Goal: Task Accomplishment & Management: Manage account settings

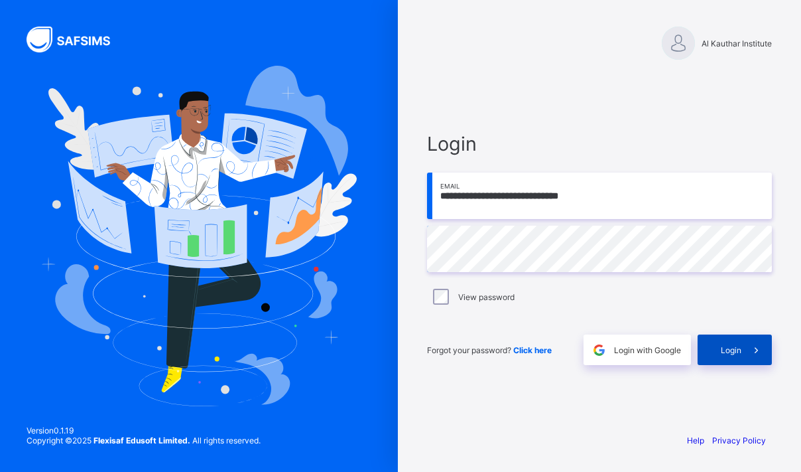
click at [736, 355] on div "Login" at bounding box center [735, 349] width 74 height 31
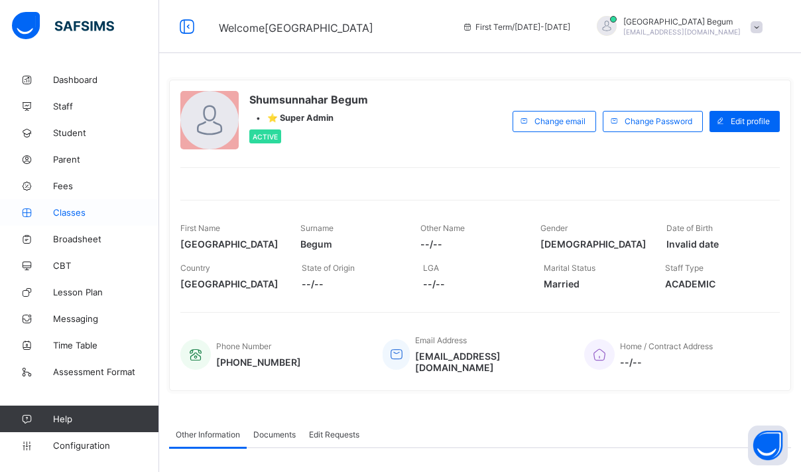
click at [86, 214] on span "Classes" at bounding box center [106, 212] width 106 height 11
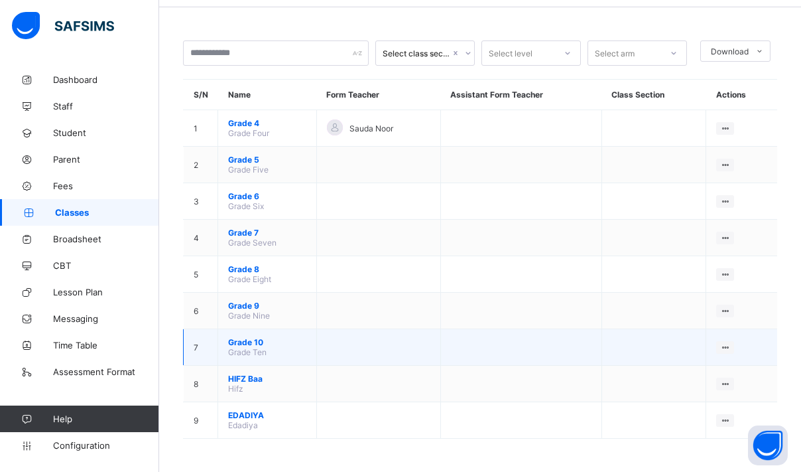
scroll to position [46, 0]
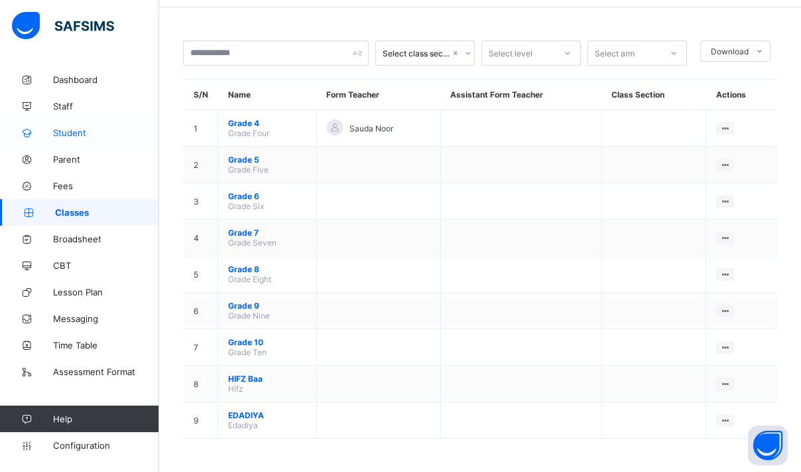
click at [96, 135] on span "Student" at bounding box center [106, 132] width 106 height 11
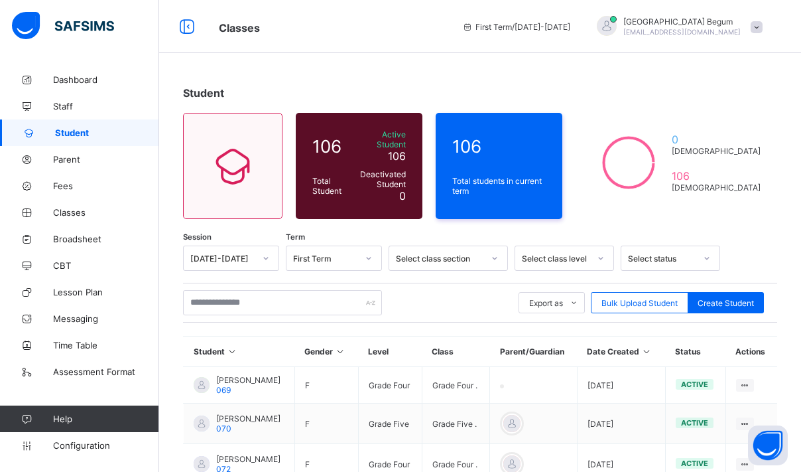
click at [456, 253] on div "Select class section" at bounding box center [440, 258] width 88 height 10
click at [552, 253] on div "Select class level" at bounding box center [556, 258] width 68 height 10
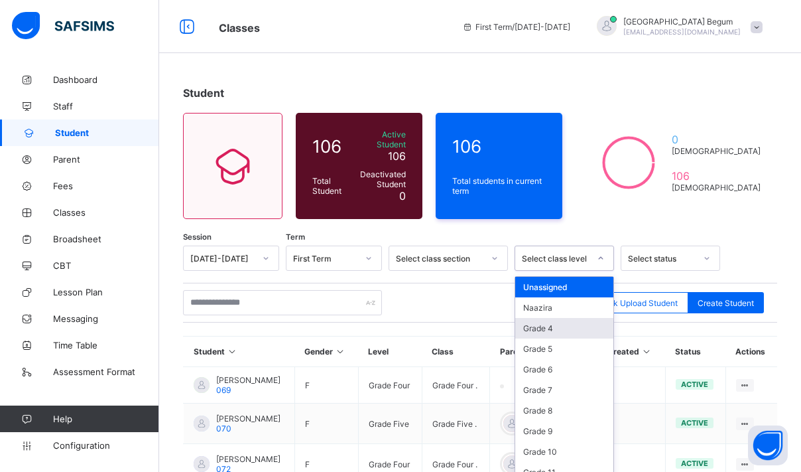
click at [552, 324] on div "Grade 4" at bounding box center [564, 328] width 98 height 21
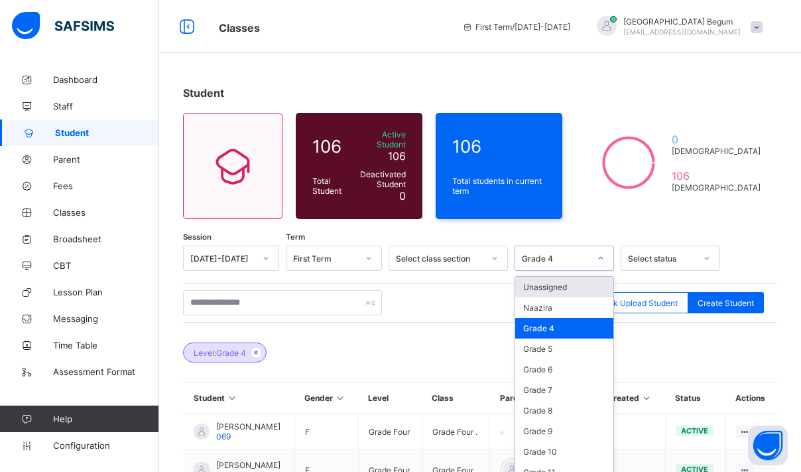
click at [569, 253] on div "Grade 4" at bounding box center [556, 258] width 68 height 10
click at [554, 346] on div "Grade 5" at bounding box center [564, 348] width 98 height 21
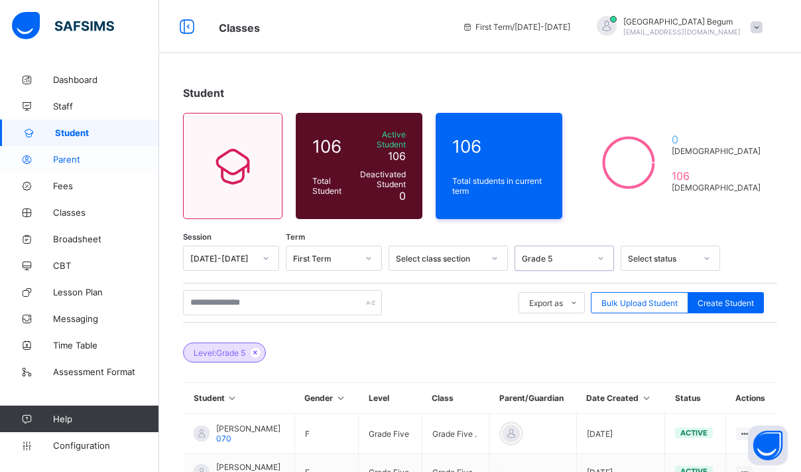
click at [82, 158] on span "Parent" at bounding box center [106, 159] width 106 height 11
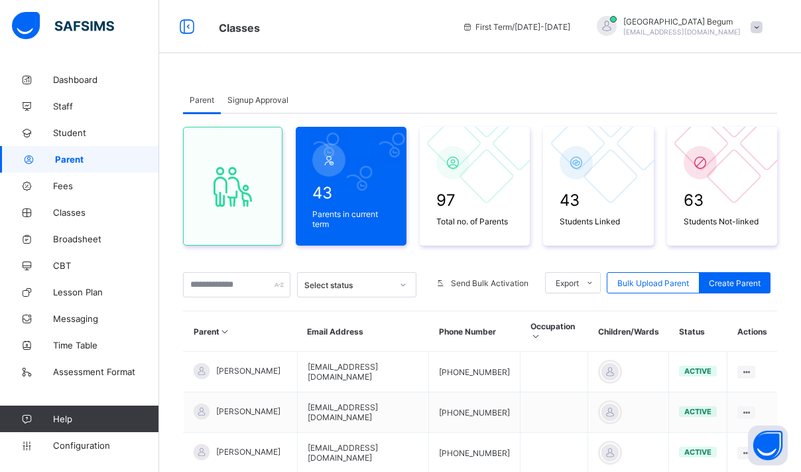
click at [293, 95] on div "Signup Approval" at bounding box center [258, 99] width 74 height 27
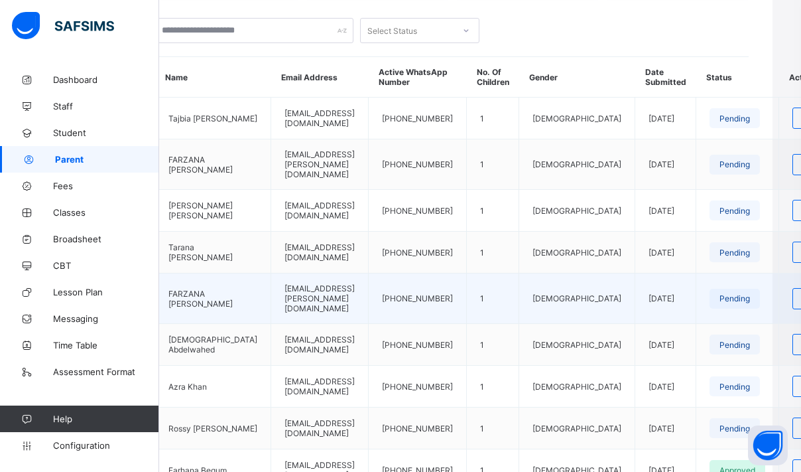
scroll to position [281, 29]
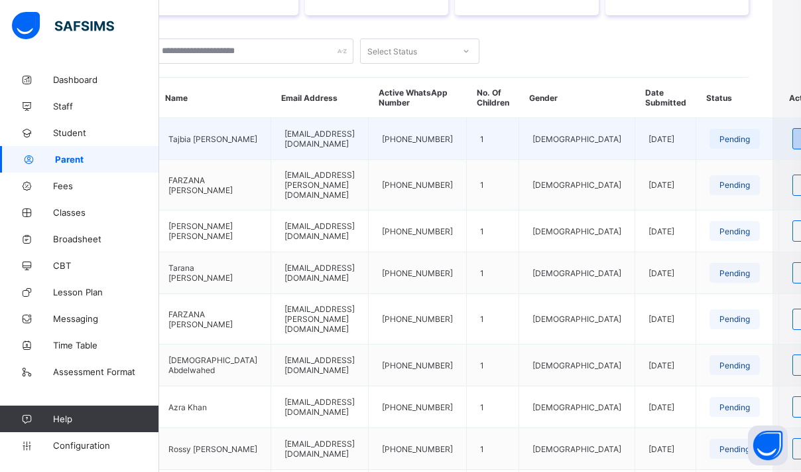
click at [801, 144] on span "Review" at bounding box center [817, 139] width 28 height 10
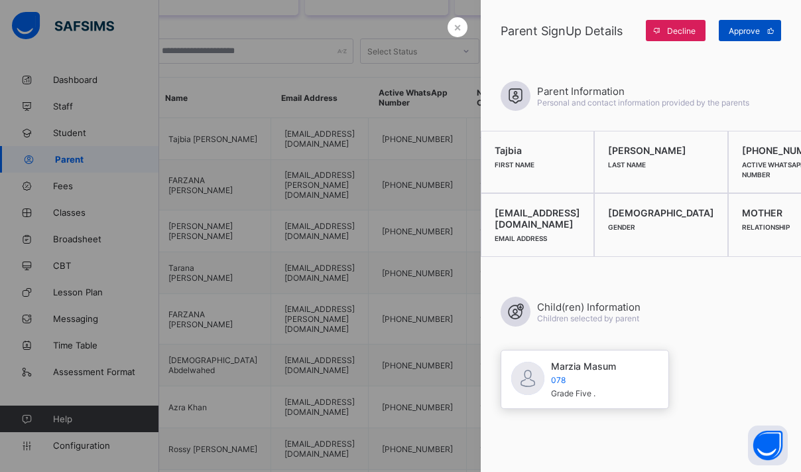
click at [759, 32] on span "Approve" at bounding box center [744, 31] width 31 height 10
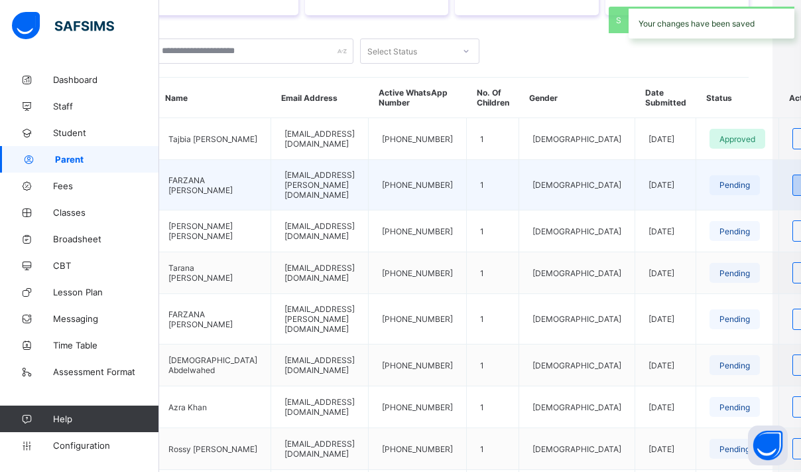
click at [801, 190] on span "Review" at bounding box center [817, 185] width 28 height 10
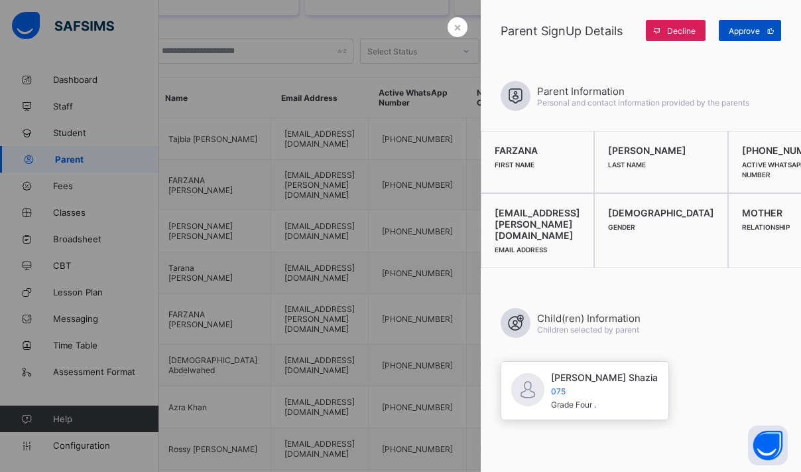
click at [748, 32] on span "Approve" at bounding box center [744, 31] width 31 height 10
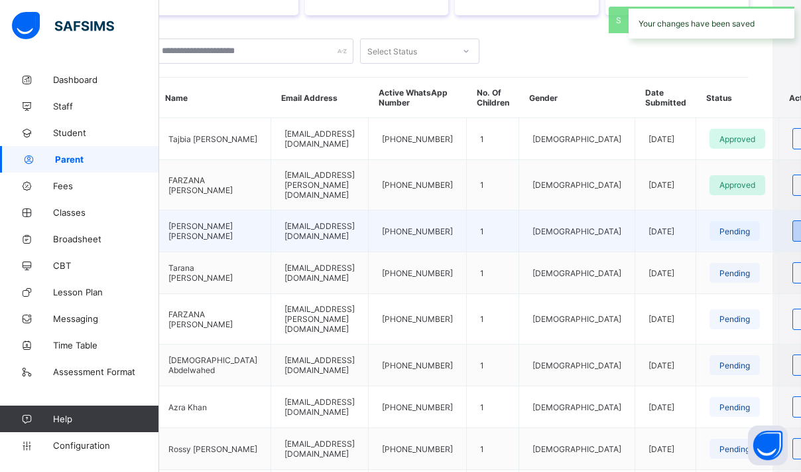
click at [801, 236] on span "Review" at bounding box center [817, 231] width 28 height 10
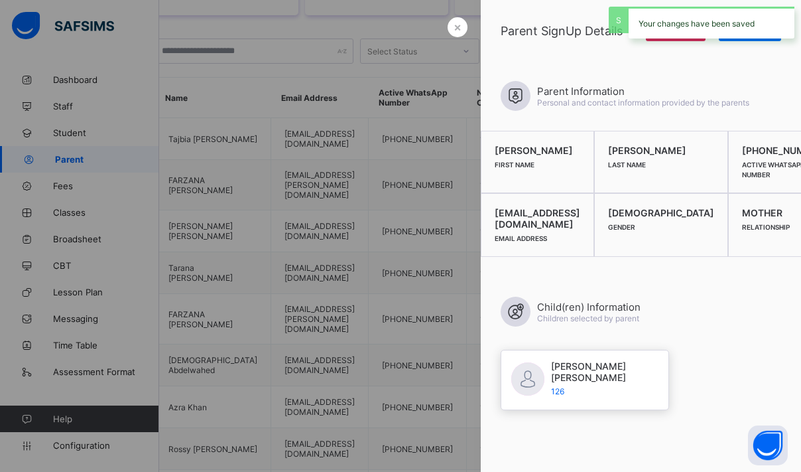
click at [743, 35] on div "Your changes have been saved" at bounding box center [712, 23] width 166 height 32
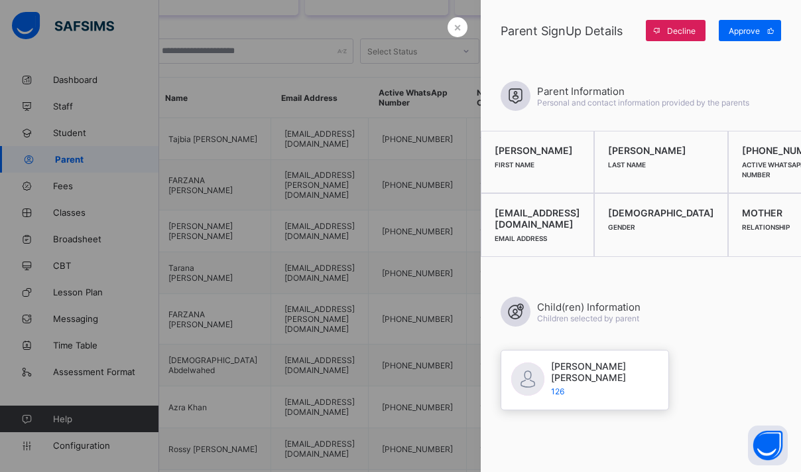
click at [743, 35] on span "Approve" at bounding box center [744, 31] width 31 height 10
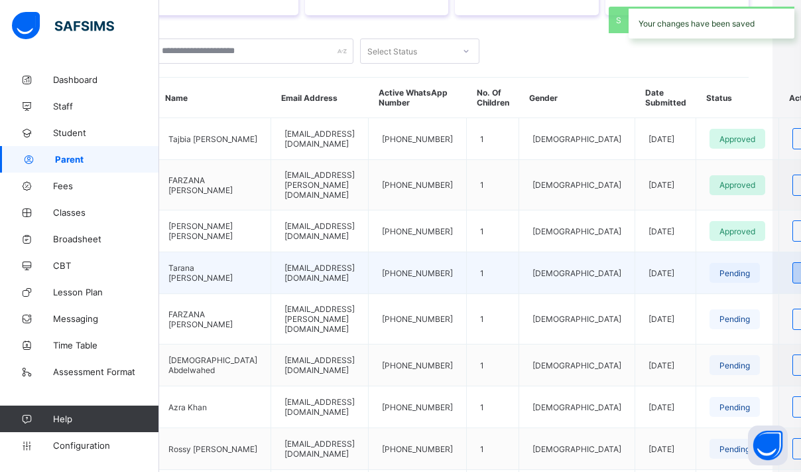
click at [801, 275] on span "Review" at bounding box center [817, 273] width 28 height 10
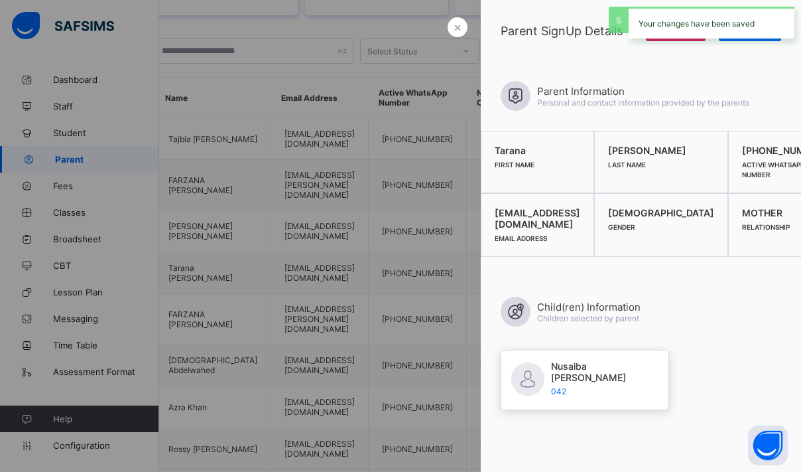
click at [736, 21] on div "Your changes have been saved" at bounding box center [712, 23] width 166 height 32
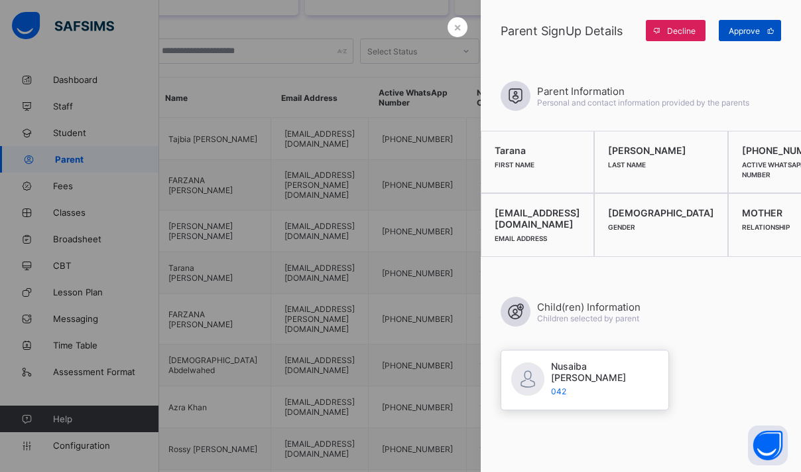
click at [741, 26] on span "Approve" at bounding box center [744, 31] width 31 height 10
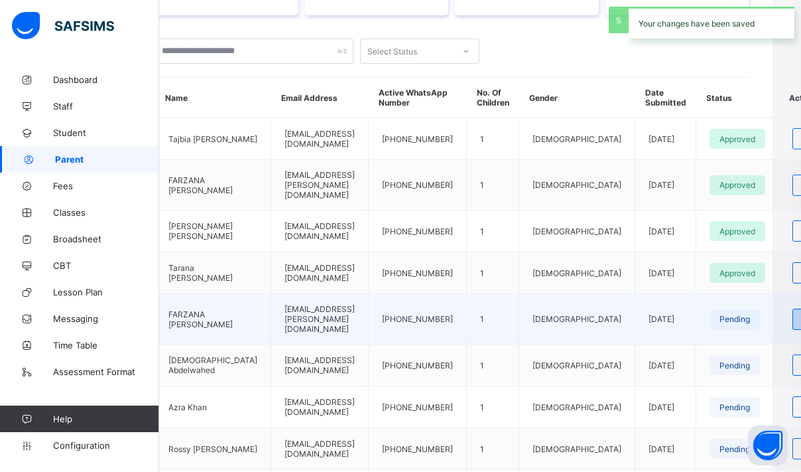
click at [793, 308] on div "Review" at bounding box center [817, 318] width 49 height 21
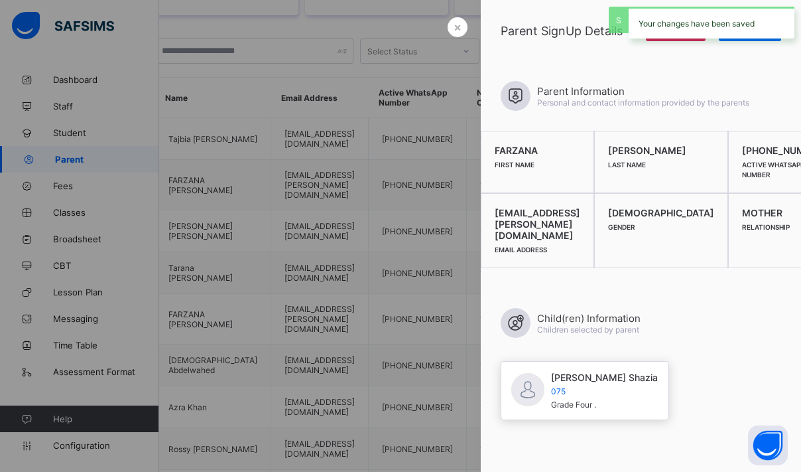
click at [738, 7] on div "Your changes have been saved" at bounding box center [712, 23] width 166 height 32
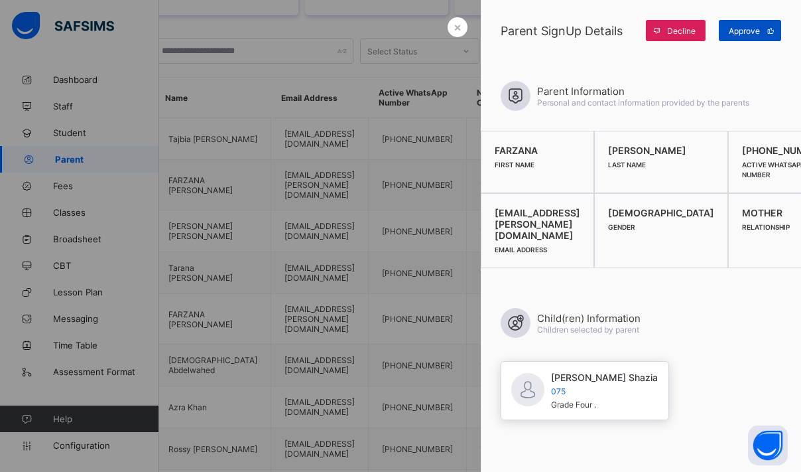
click at [739, 21] on div "Approve" at bounding box center [750, 30] width 62 height 21
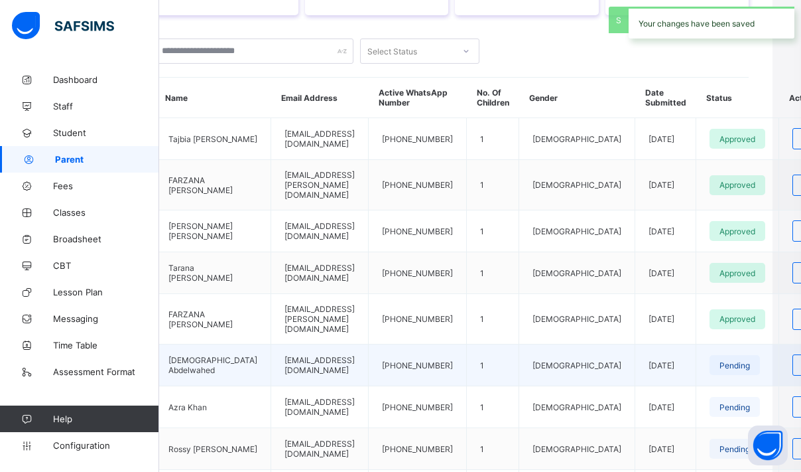
scroll to position [383, 29]
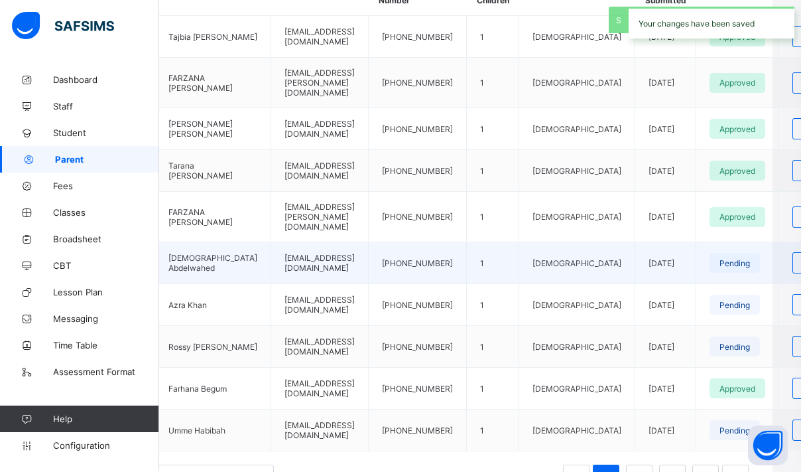
click at [793, 263] on div "Review" at bounding box center [817, 262] width 49 height 21
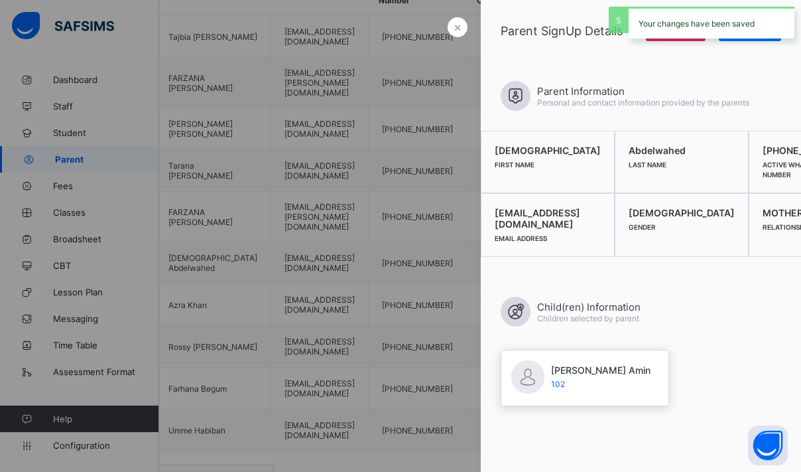
click at [733, 22] on div "Your changes have been saved" at bounding box center [712, 23] width 166 height 32
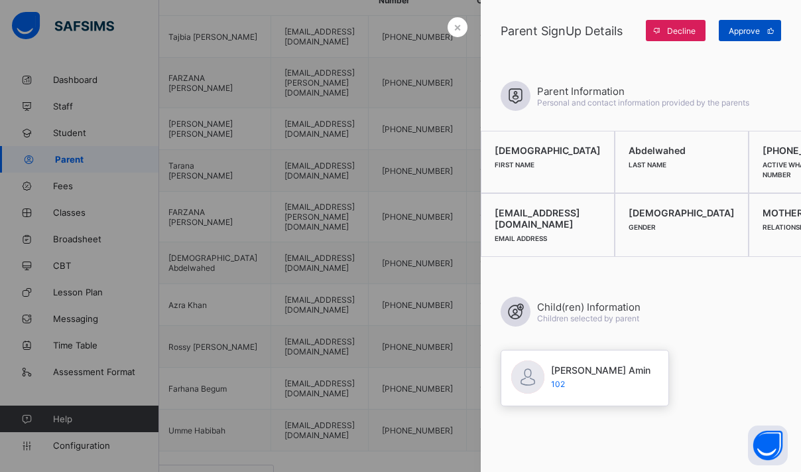
click at [747, 31] on span "Approve" at bounding box center [744, 31] width 31 height 10
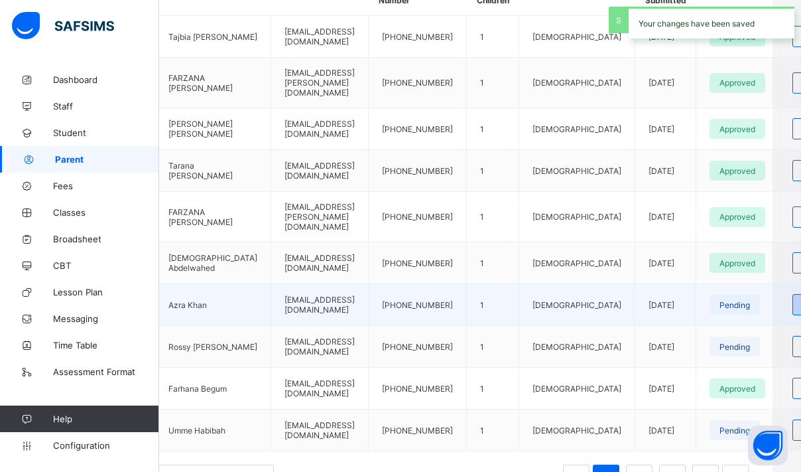
click at [801, 300] on span "Review" at bounding box center [817, 305] width 28 height 10
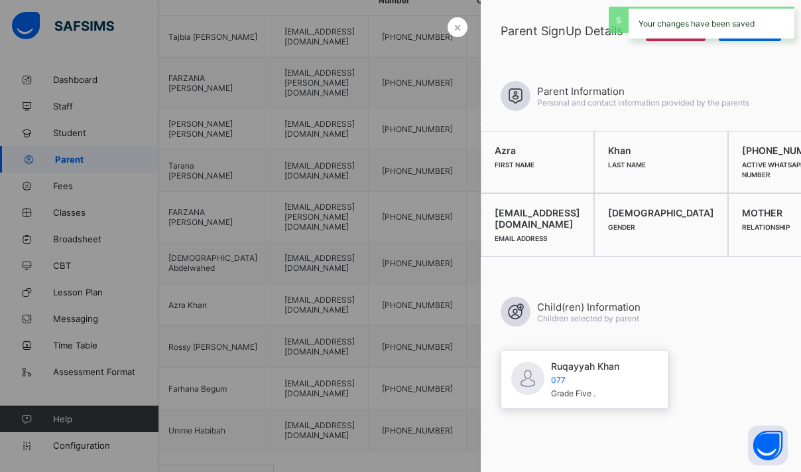
click at [714, 11] on div "Your changes have been saved" at bounding box center [712, 23] width 166 height 32
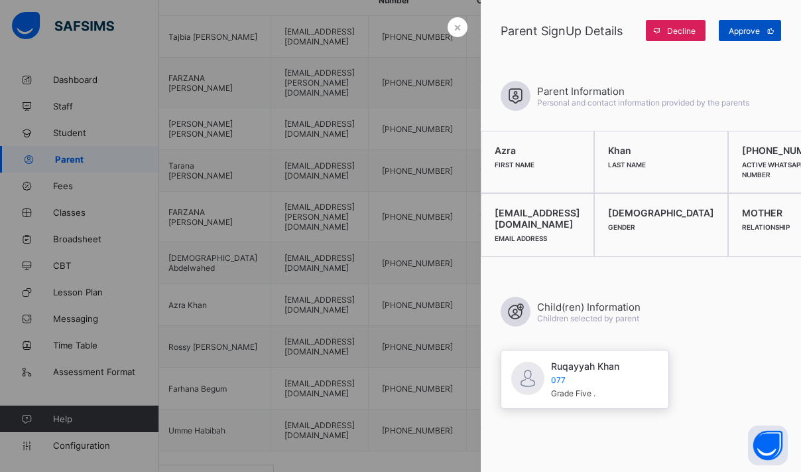
click at [747, 23] on div "Approve" at bounding box center [750, 30] width 62 height 21
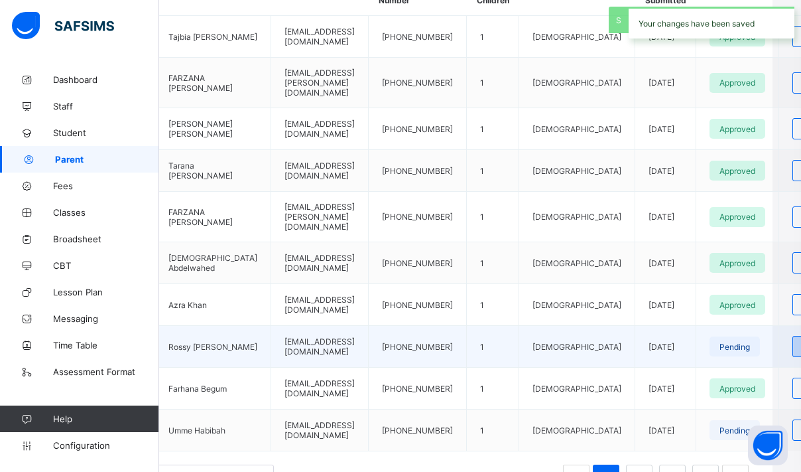
click at [793, 339] on div "Review" at bounding box center [817, 346] width 49 height 21
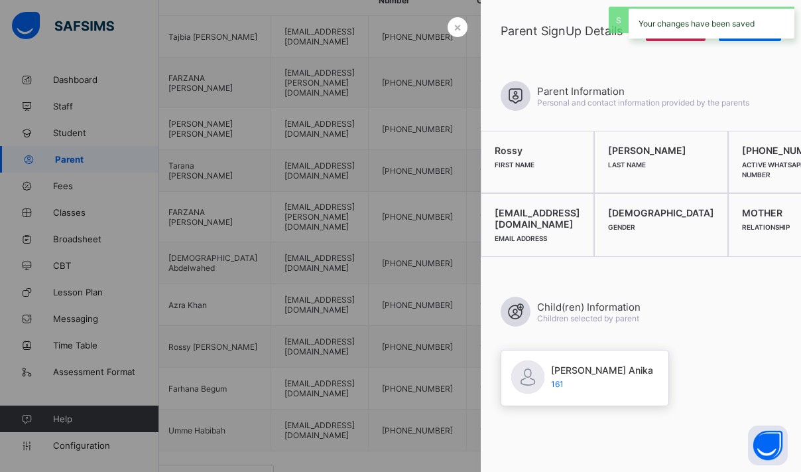
click at [728, 21] on div "Your changes have been saved" at bounding box center [712, 23] width 166 height 32
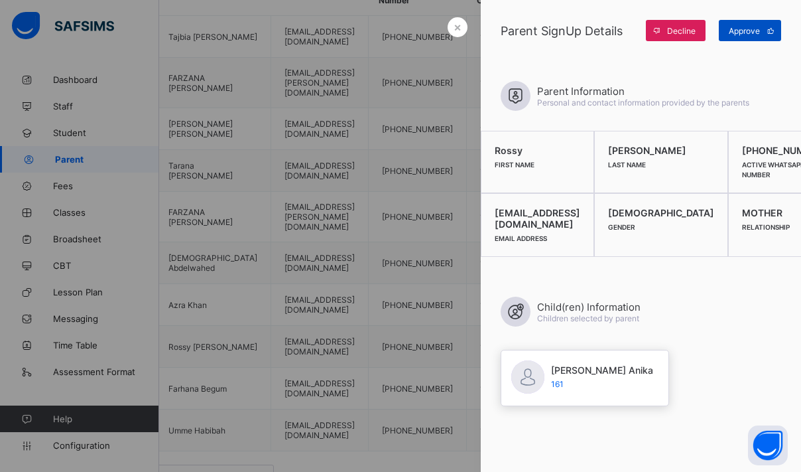
click at [736, 35] on span "Approve" at bounding box center [744, 31] width 31 height 10
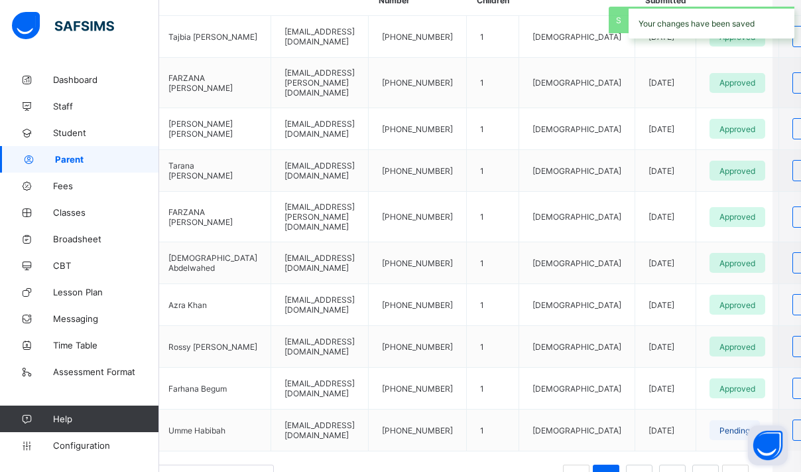
click at [755, 425] on button "Open asap" at bounding box center [768, 445] width 40 height 40
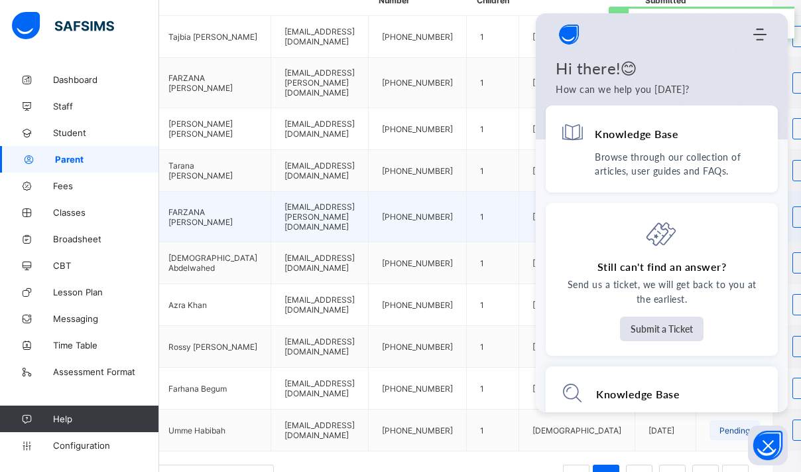
click at [416, 203] on td "[PHONE_NUMBER]" at bounding box center [418, 217] width 98 height 50
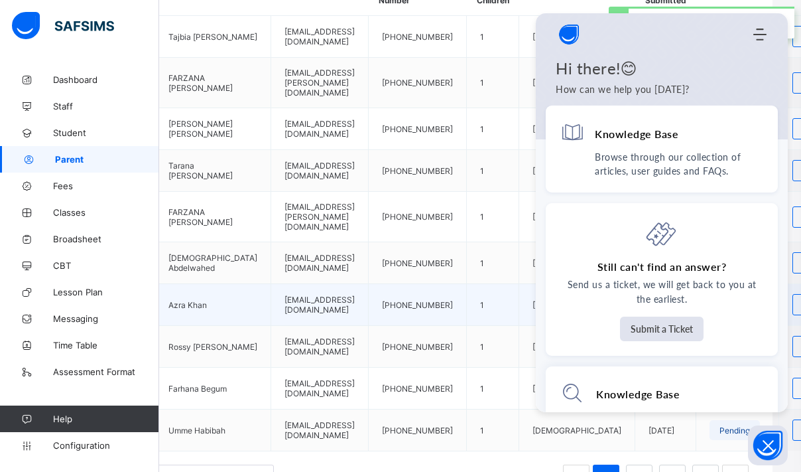
click at [454, 293] on td "[PHONE_NUMBER]" at bounding box center [418, 305] width 98 height 42
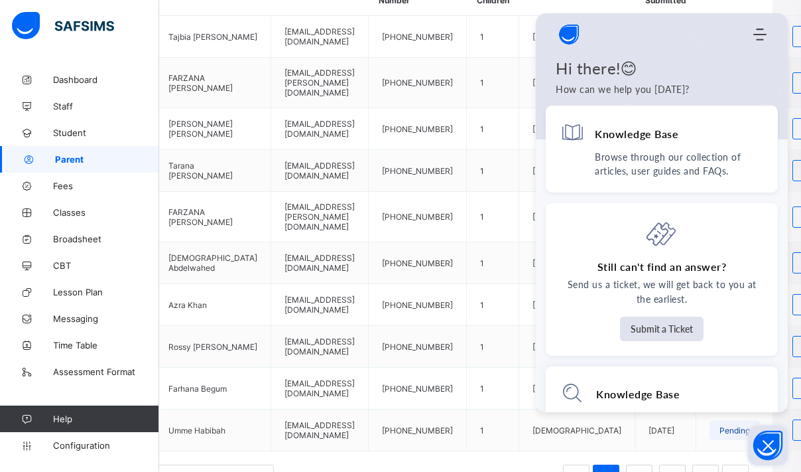
click at [769, 450] on icon "Open asap" at bounding box center [768, 445] width 17 height 17
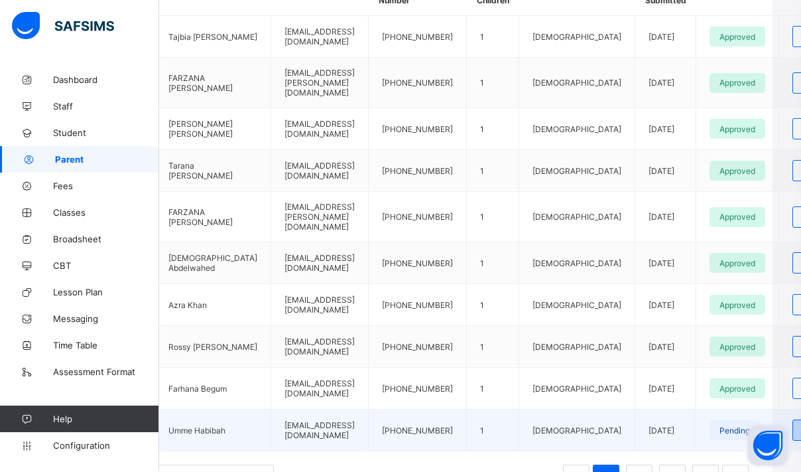
click at [801, 425] on span "Review" at bounding box center [817, 430] width 28 height 10
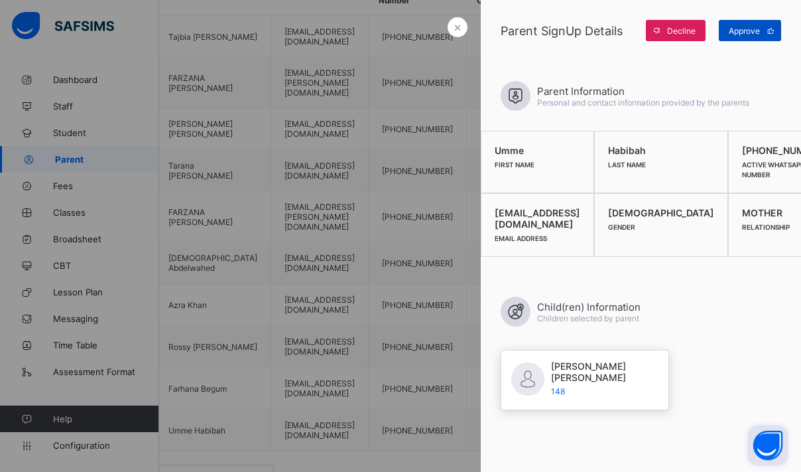
click at [748, 26] on span "Approve" at bounding box center [744, 31] width 31 height 10
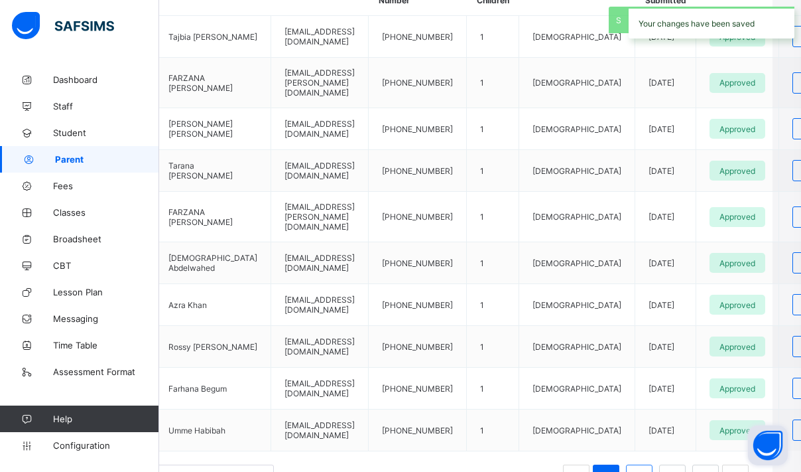
click at [642, 469] on link "2" at bounding box center [639, 477] width 13 height 17
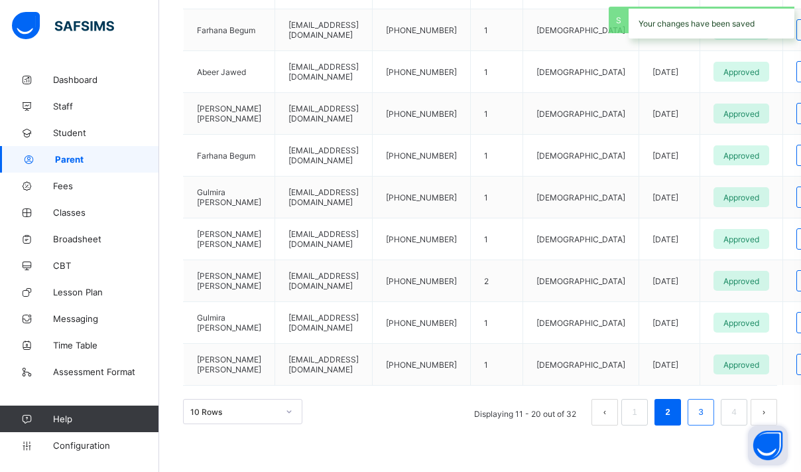
click at [703, 417] on link "3" at bounding box center [701, 411] width 13 height 17
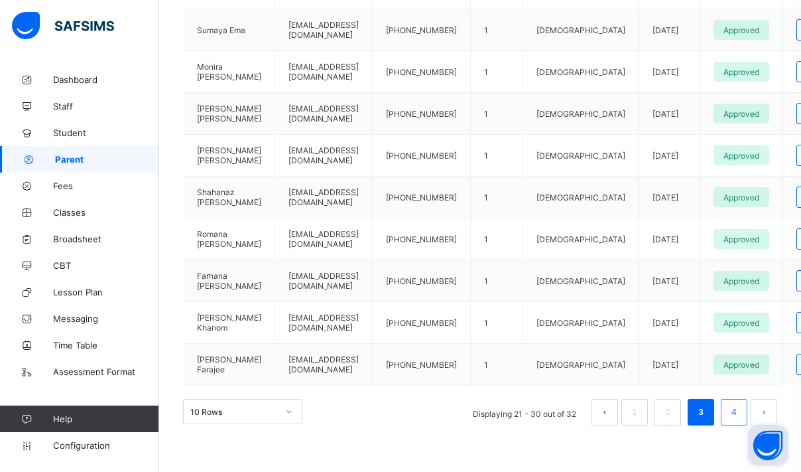
click at [725, 415] on li "4" at bounding box center [734, 412] width 27 height 27
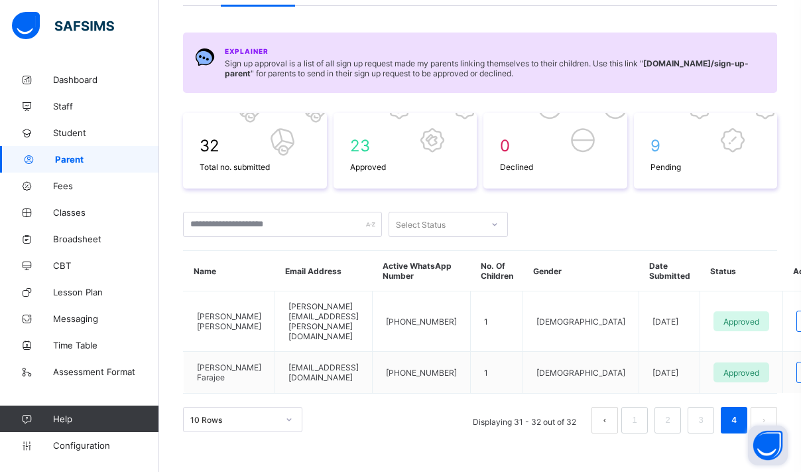
scroll to position [107, 0]
click at [111, 84] on span "Dashboard" at bounding box center [106, 79] width 106 height 11
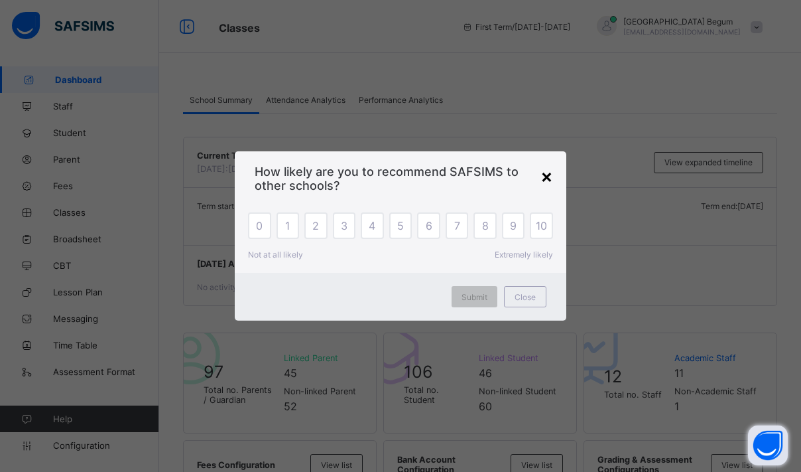
click at [551, 178] on div "×" at bounding box center [547, 176] width 13 height 23
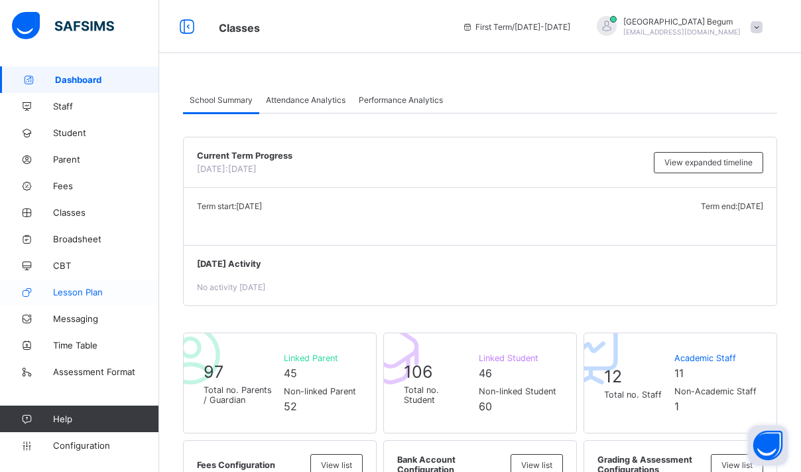
click at [81, 288] on span "Lesson Plan" at bounding box center [106, 292] width 106 height 11
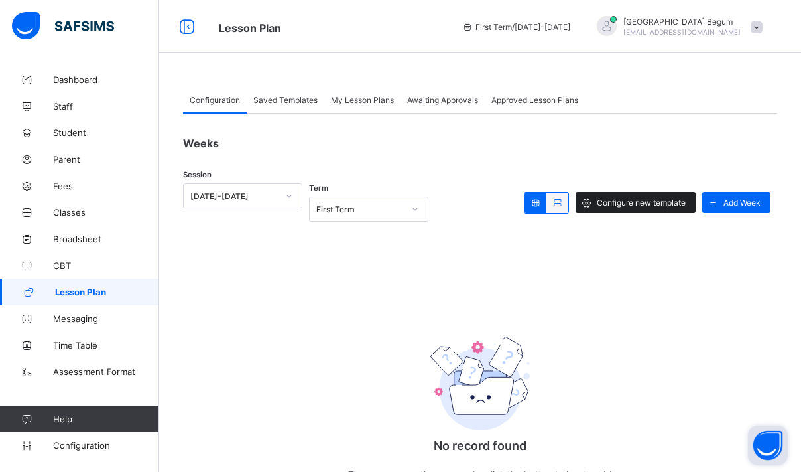
click at [612, 201] on span "Configure new template" at bounding box center [641, 203] width 89 height 10
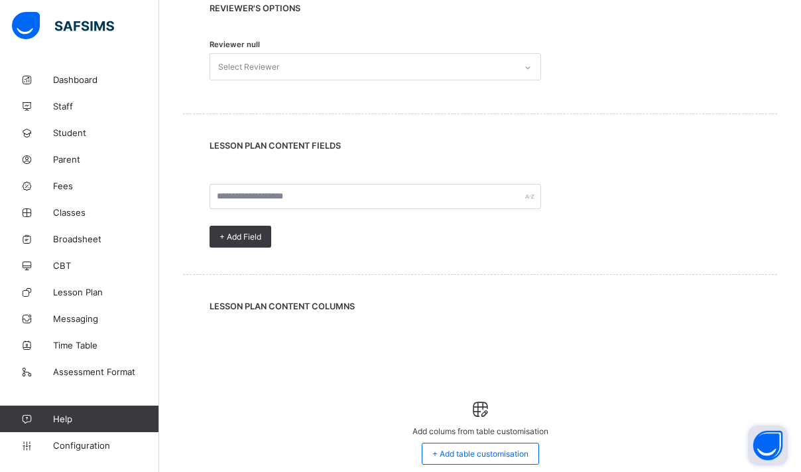
scroll to position [602, 0]
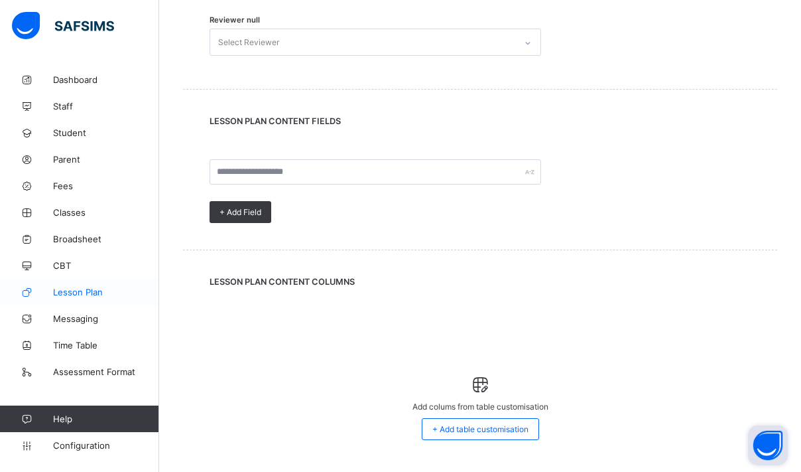
click at [92, 297] on link "Lesson Plan" at bounding box center [79, 292] width 159 height 27
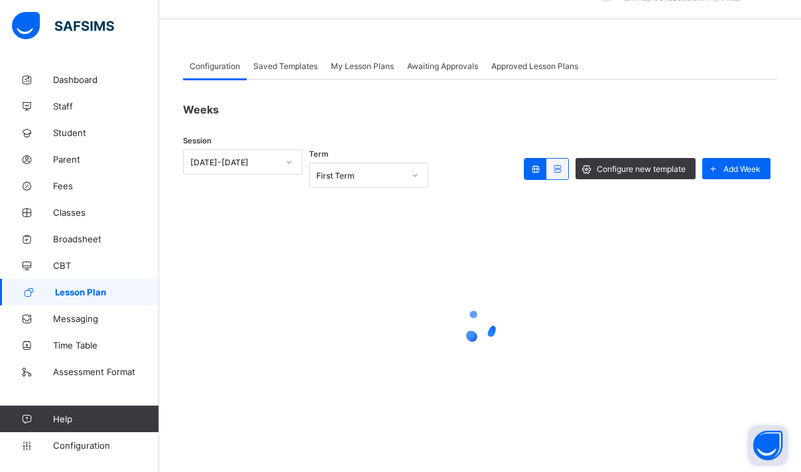
scroll to position [34, 0]
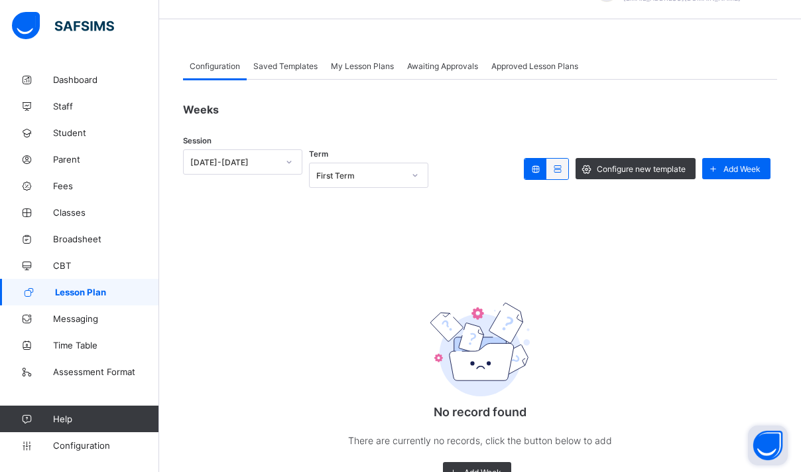
click at [712, 160] on span at bounding box center [713, 168] width 21 height 21
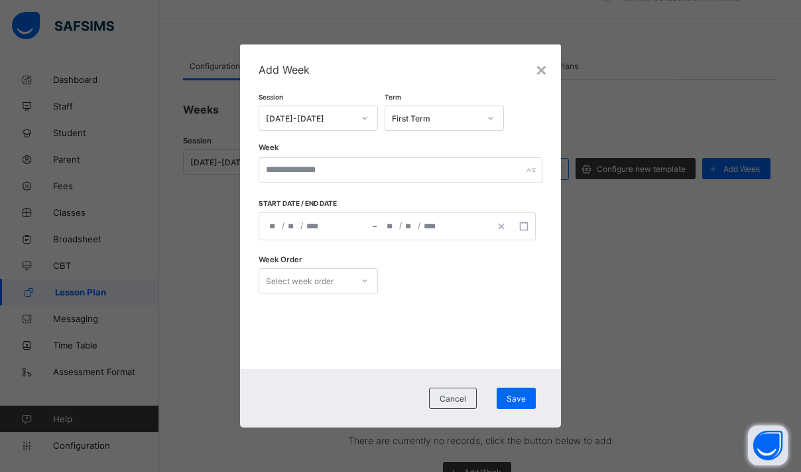
click at [531, 70] on span "Add Week" at bounding box center [400, 69] width 283 height 13
click at [541, 70] on div "×" at bounding box center [541, 69] width 13 height 23
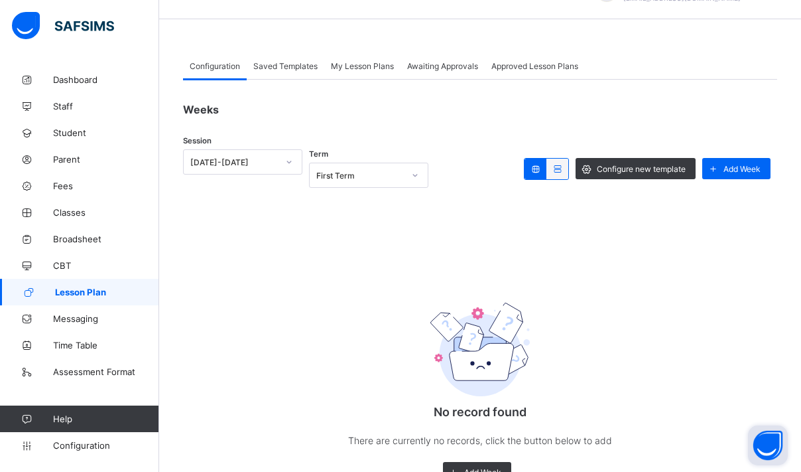
click at [554, 172] on icon at bounding box center [557, 169] width 11 height 10
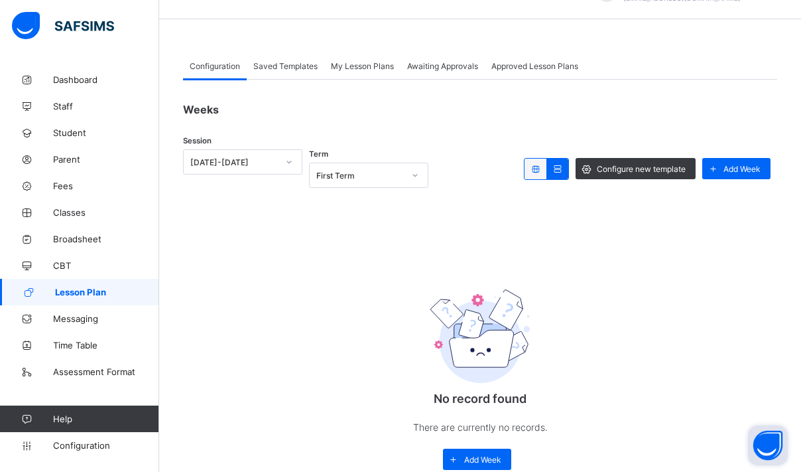
click at [525, 169] on div at bounding box center [536, 169] width 22 height 21
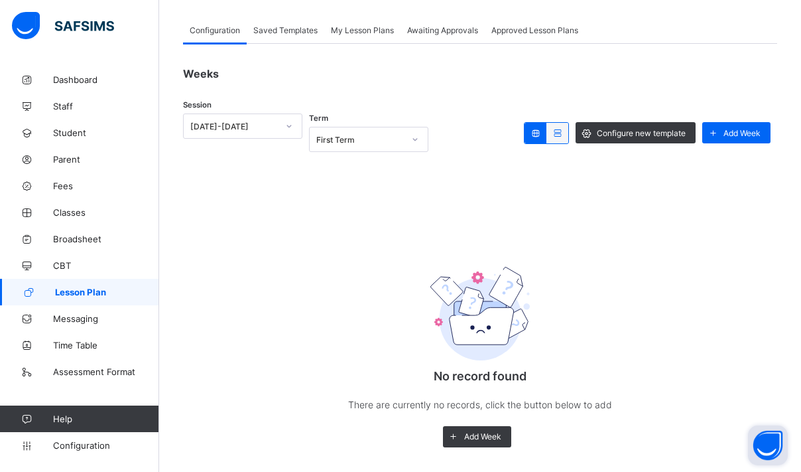
scroll to position [78, 0]
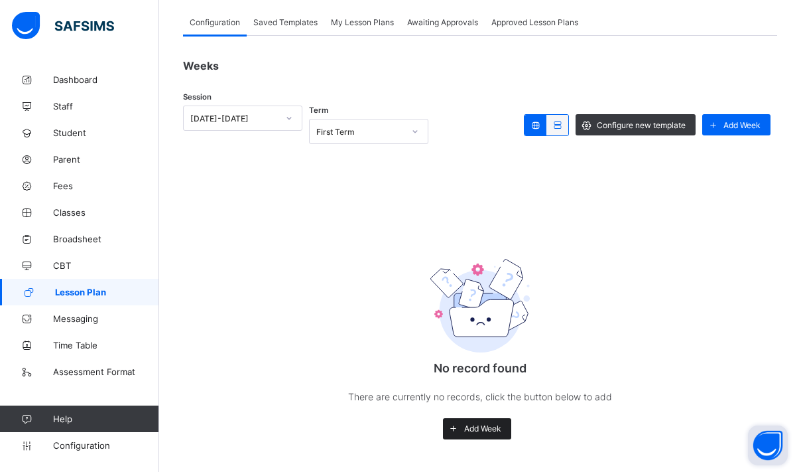
click at [475, 425] on span "Add Week" at bounding box center [482, 428] width 37 height 10
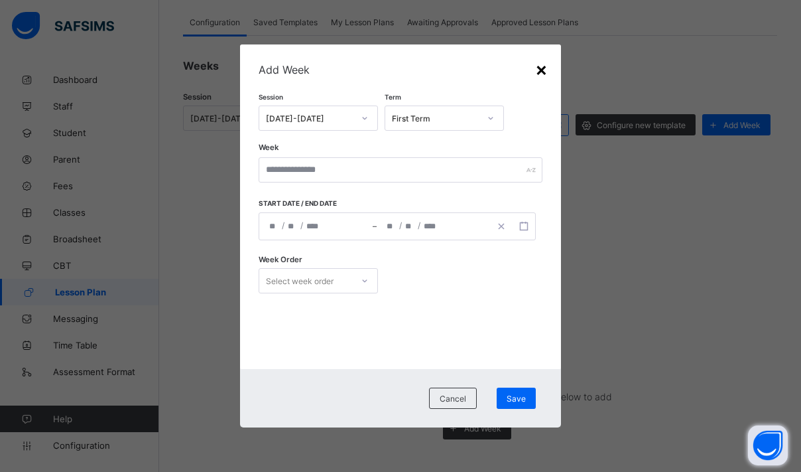
click at [540, 68] on div "×" at bounding box center [541, 69] width 13 height 23
